Goal: Task Accomplishment & Management: Use online tool/utility

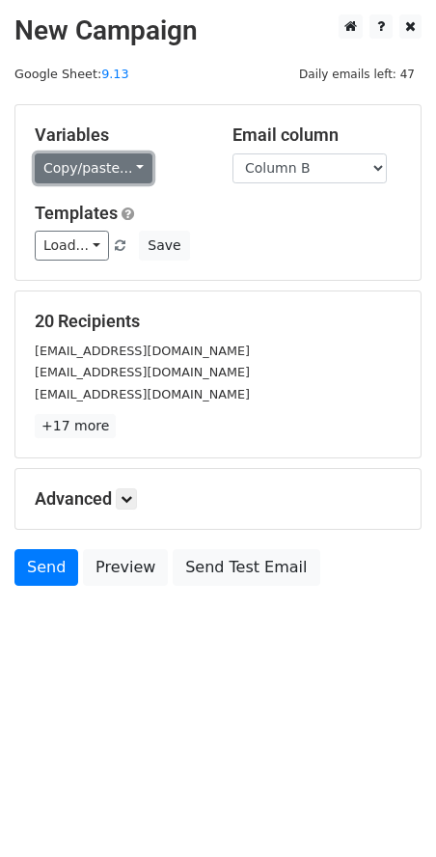
click at [75, 179] on link "Copy/paste..." at bounding box center [94, 168] width 118 height 30
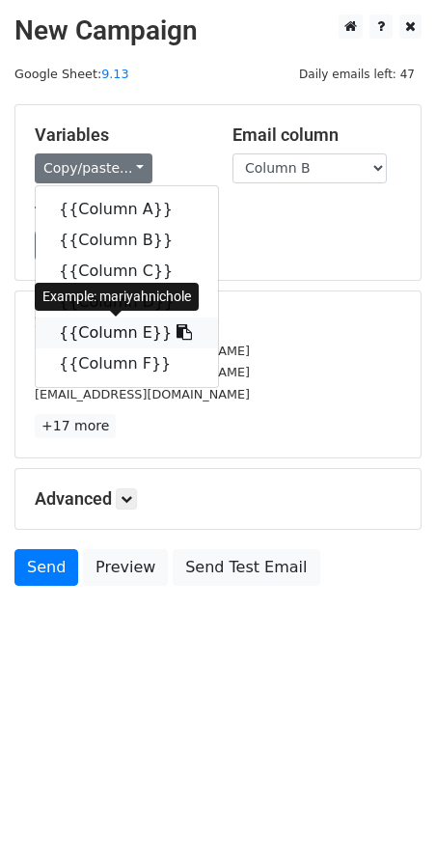
click at [123, 325] on link "{{Column E}}" at bounding box center [127, 332] width 182 height 31
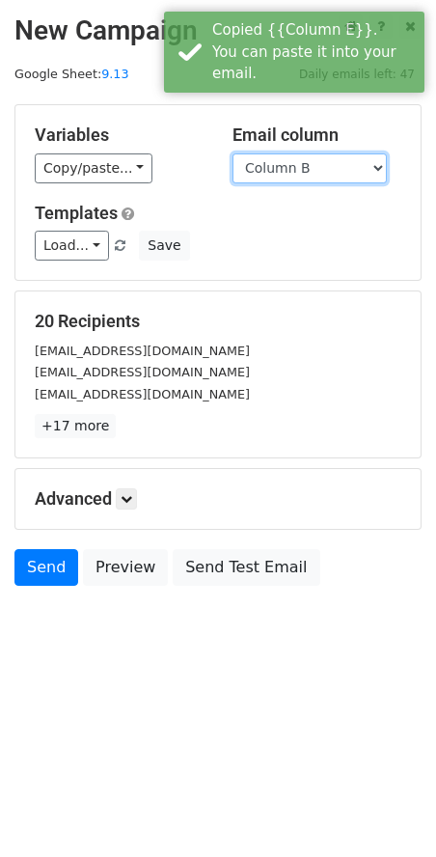
click at [282, 174] on select "Column A Column B Column C Column D Column E Column F" at bounding box center [309, 168] width 154 height 30
select select "Column F"
click at [232, 153] on select "Column A Column B Column C Column D Column E Column F" at bounding box center [309, 168] width 154 height 30
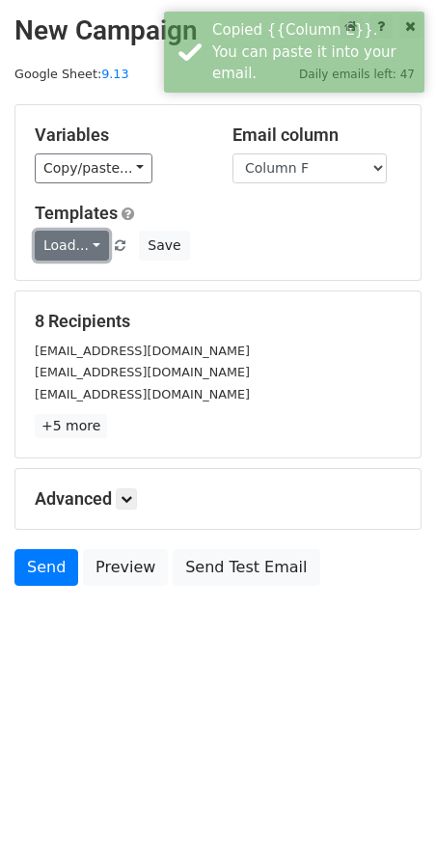
click at [99, 242] on link "Load..." at bounding box center [72, 246] width 74 height 30
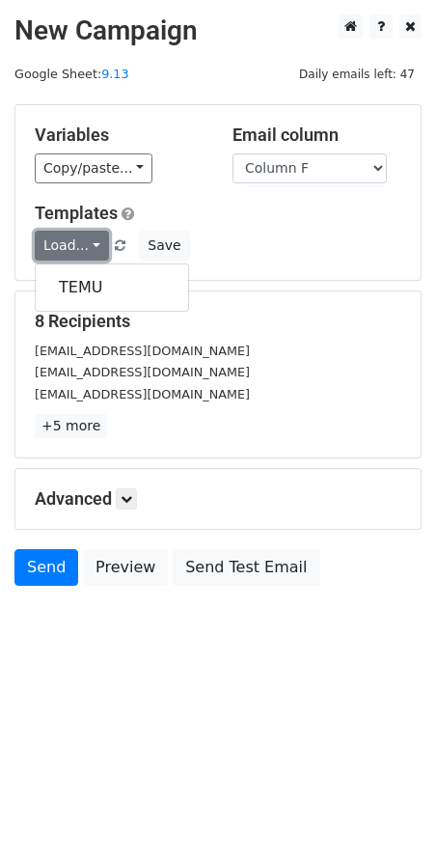
click at [96, 243] on link "Load..." at bounding box center [72, 246] width 74 height 30
click at [202, 254] on div "Load... TEMU Save" at bounding box center [218, 246] width 396 height 30
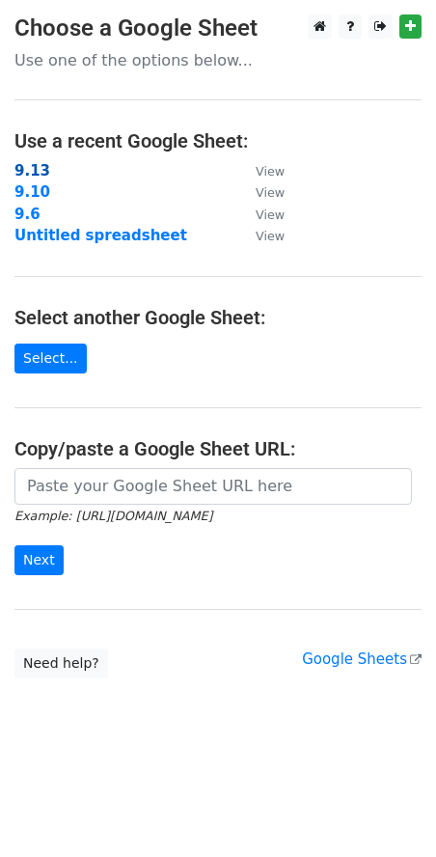
click at [24, 174] on strong "9.13" at bounding box center [32, 170] width 36 height 17
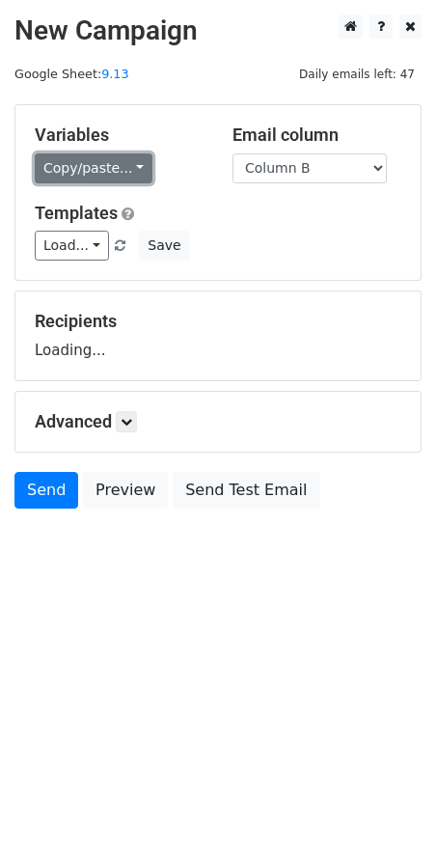
click at [83, 162] on link "Copy/paste..." at bounding box center [94, 168] width 118 height 30
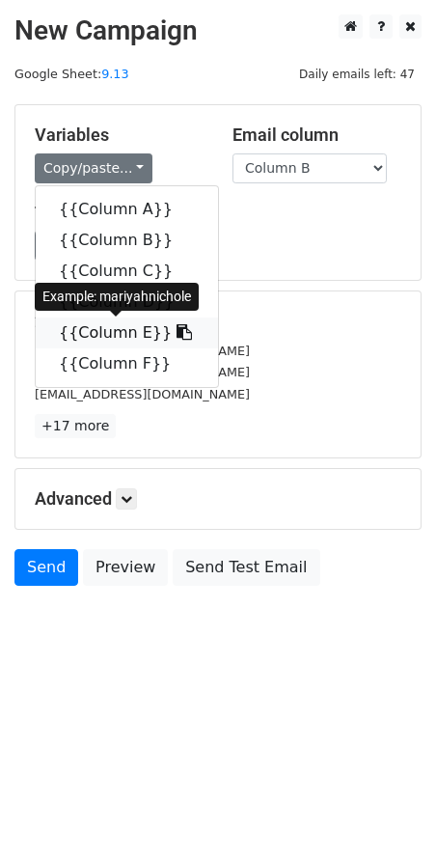
click at [123, 323] on link "{{Column E}}" at bounding box center [127, 332] width 182 height 31
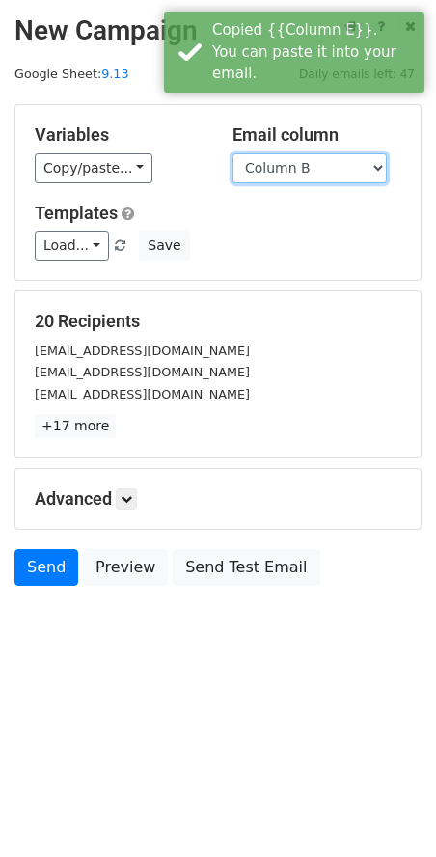
click at [275, 175] on select "Column A Column B Column C Column D Column E Column F" at bounding box center [309, 168] width 154 height 30
select select "Column F"
click at [232, 153] on select "Column A Column B Column C Column D Column E Column F" at bounding box center [309, 168] width 154 height 30
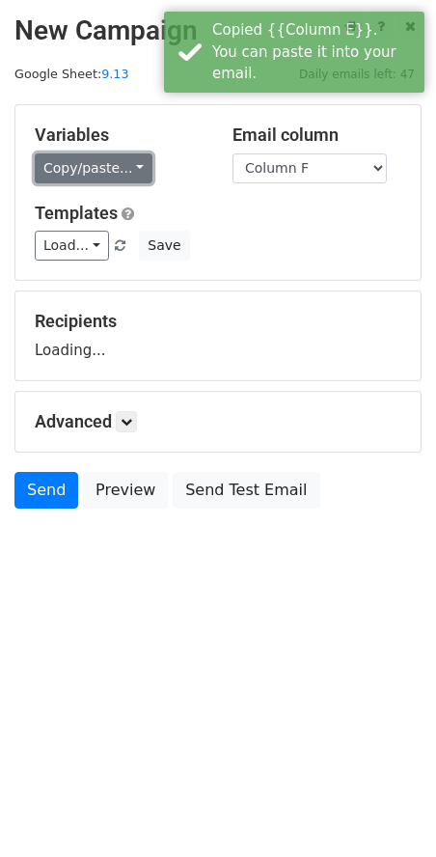
click at [94, 166] on link "Copy/paste..." at bounding box center [94, 168] width 118 height 30
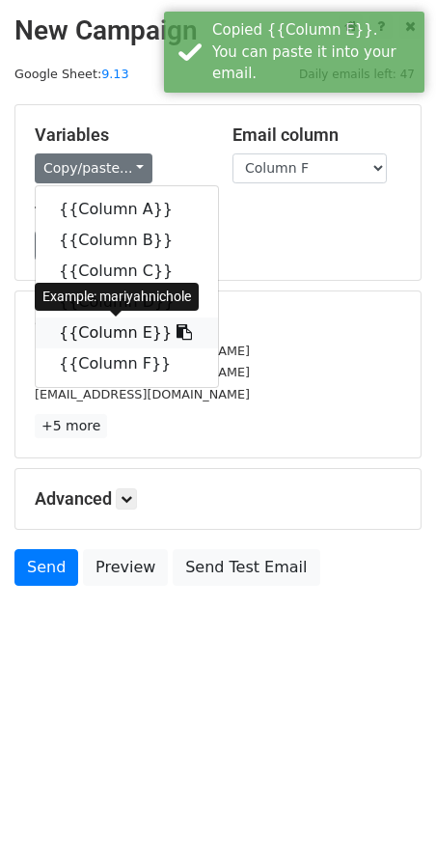
click at [109, 330] on link "{{Column E}}" at bounding box center [127, 332] width 182 height 31
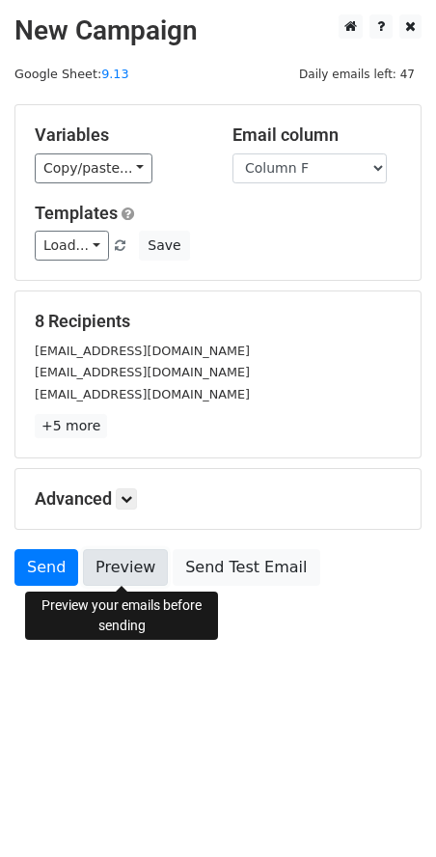
click at [128, 569] on link "Preview" at bounding box center [125, 567] width 85 height 37
